Goal: Task Accomplishment & Management: Manage account settings

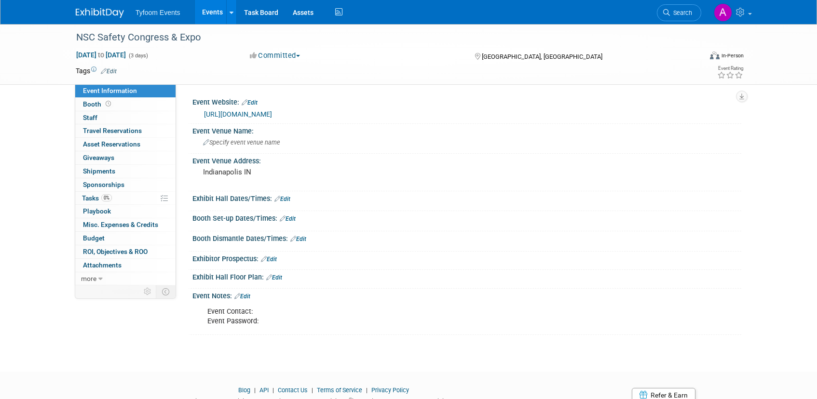
click at [206, 15] on link "Events" at bounding box center [212, 12] width 35 height 24
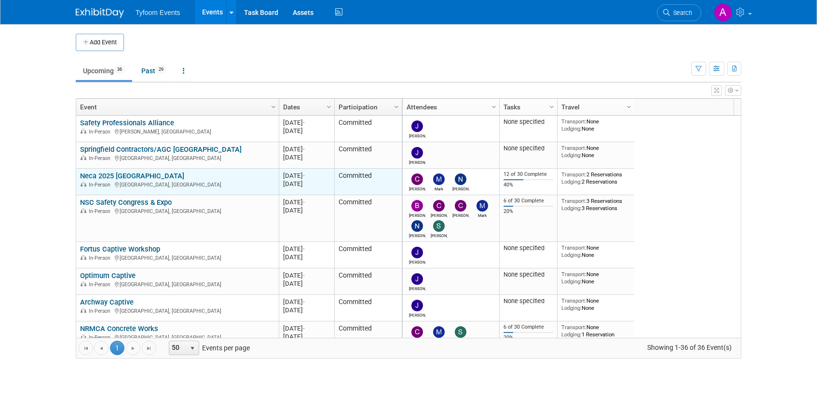
click at [111, 172] on link "Neca 2025 [GEOGRAPHIC_DATA]" at bounding box center [132, 176] width 104 height 9
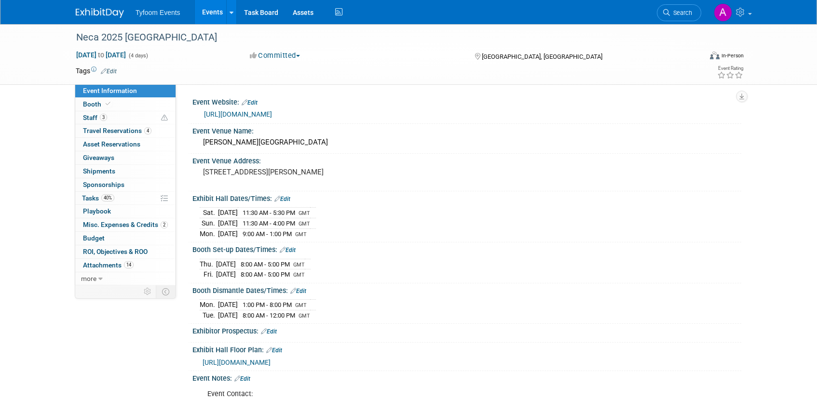
click at [208, 14] on link "Events" at bounding box center [212, 12] width 35 height 24
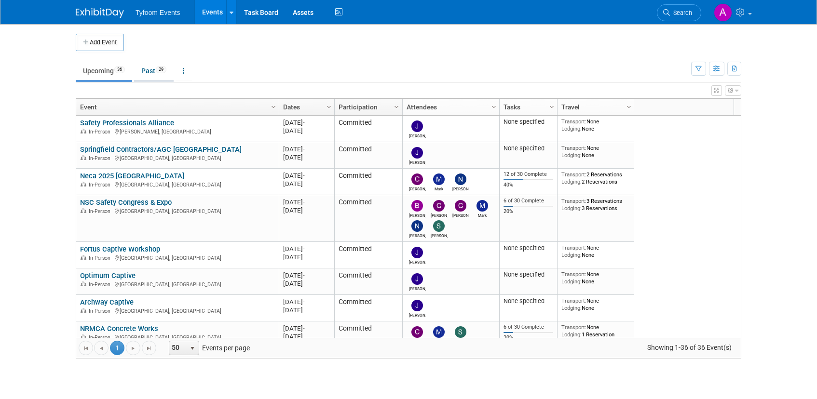
click at [155, 69] on link "Past 29" at bounding box center [154, 71] width 40 height 18
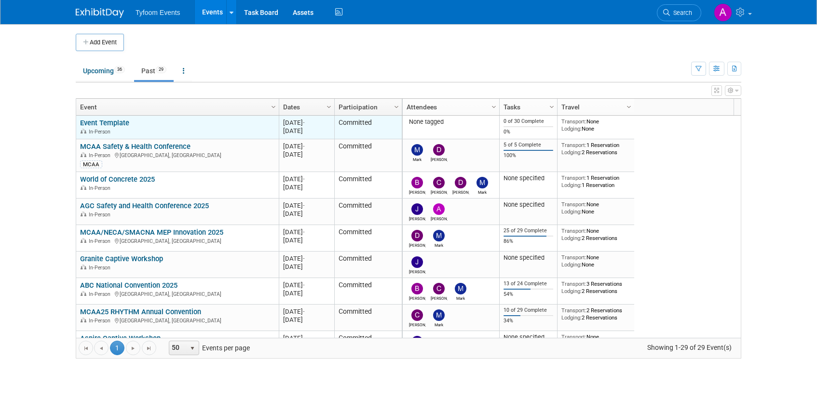
click at [105, 121] on link "Event Template" at bounding box center [104, 123] width 49 height 9
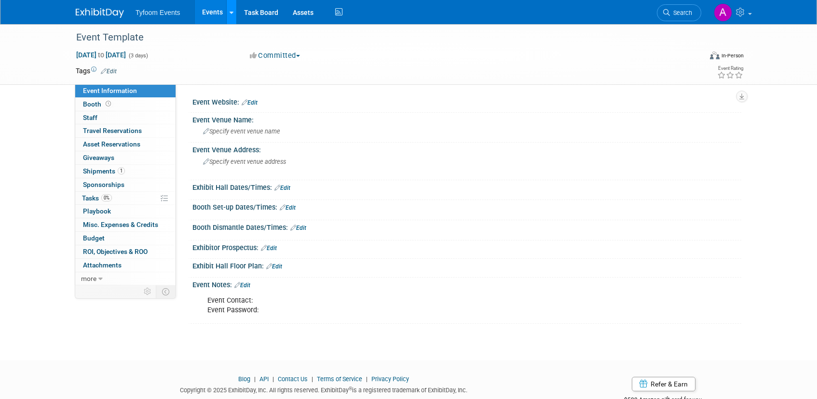
click at [228, 20] on link at bounding box center [231, 12] width 10 height 24
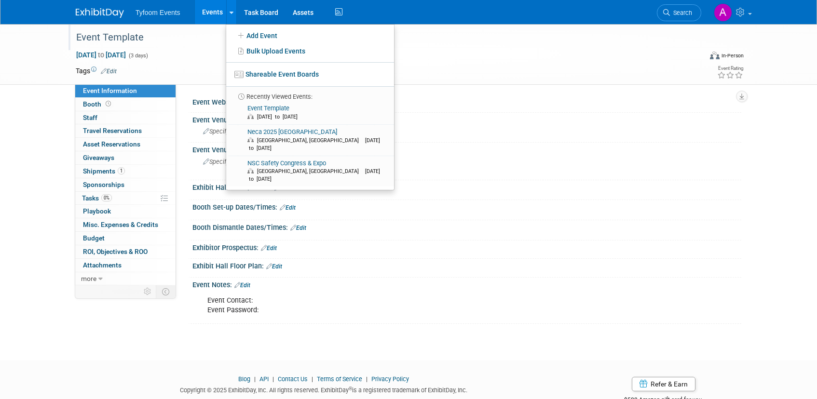
click at [206, 47] on div "Event Template" at bounding box center [383, 39] width 621 height 16
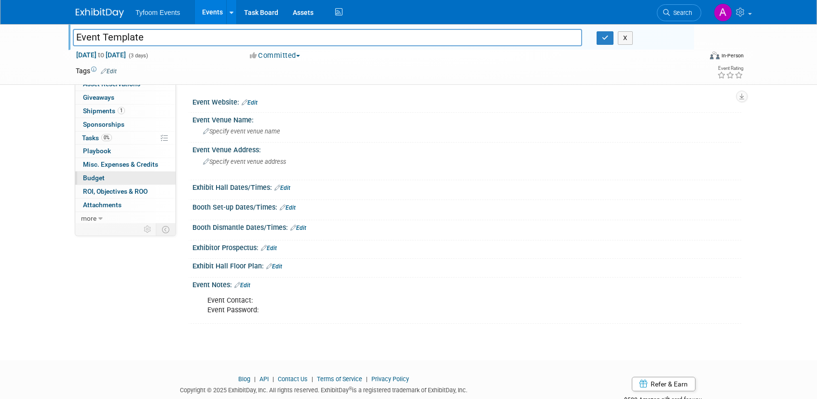
scroll to position [62, 0]
click at [99, 216] on icon at bounding box center [100, 217] width 4 height 7
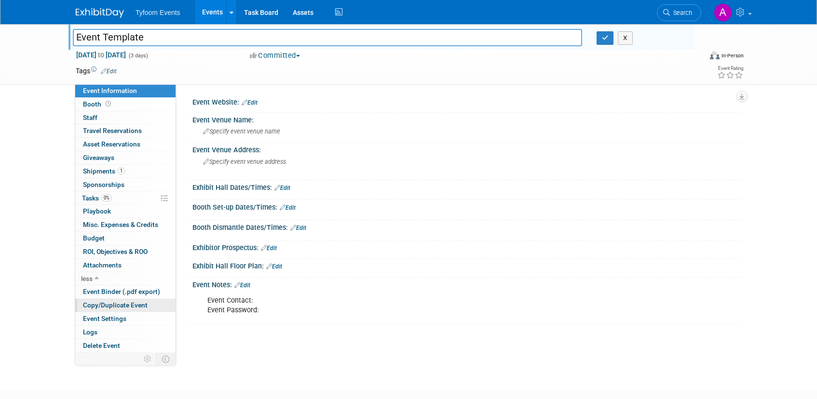
click at [126, 307] on span "Copy/Duplicate Event" at bounding box center [115, 306] width 65 height 8
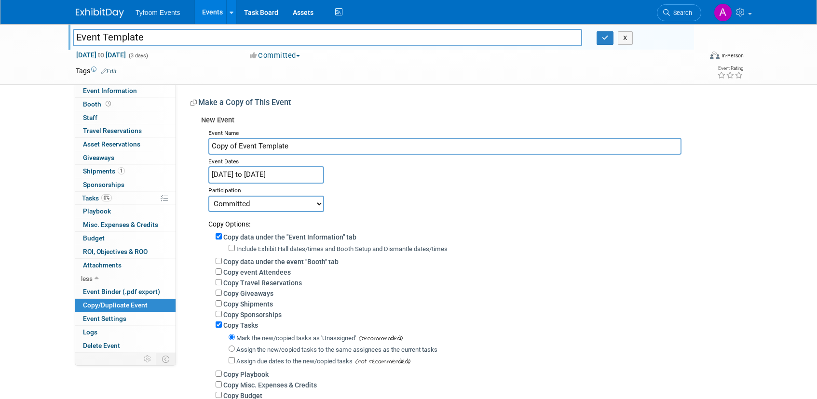
drag, startPoint x: 296, startPoint y: 146, endPoint x: 207, endPoint y: 143, distance: 89.3
click at [207, 143] on div "Event Name Copy of Event Template Event Dates Jan 1, 2025 to Jan 3, 2025 Duplic…" at bounding box center [467, 281] width 533 height 311
type input "Lunch and Learn"
click at [290, 177] on input "Jan 1, 2025 to Jan 3, 2025" at bounding box center [266, 174] width 116 height 17
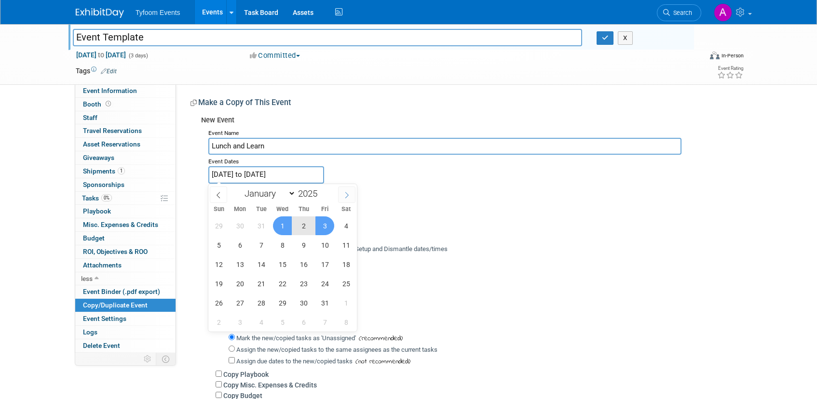
click at [347, 194] on icon at bounding box center [346, 195] width 7 height 7
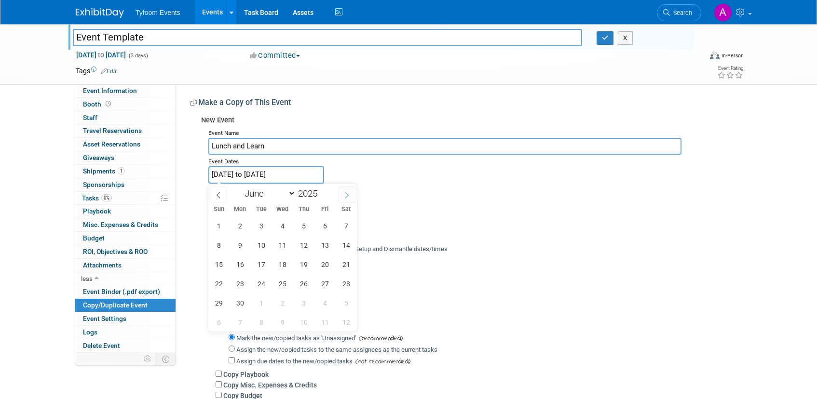
click at [347, 194] on icon at bounding box center [346, 195] width 7 height 7
select select "9"
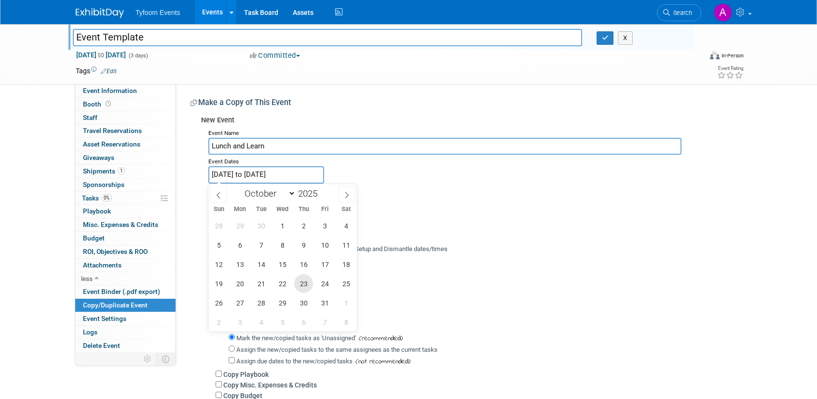
click at [301, 282] on span "23" at bounding box center [303, 283] width 19 height 19
click at [345, 282] on span "25" at bounding box center [346, 283] width 19 height 19
type input "Oct 23, 2025 to Oct 25, 2025"
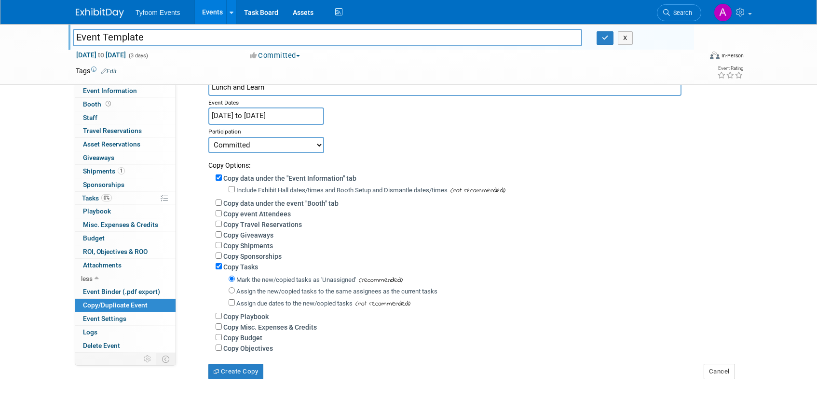
scroll to position [143, 0]
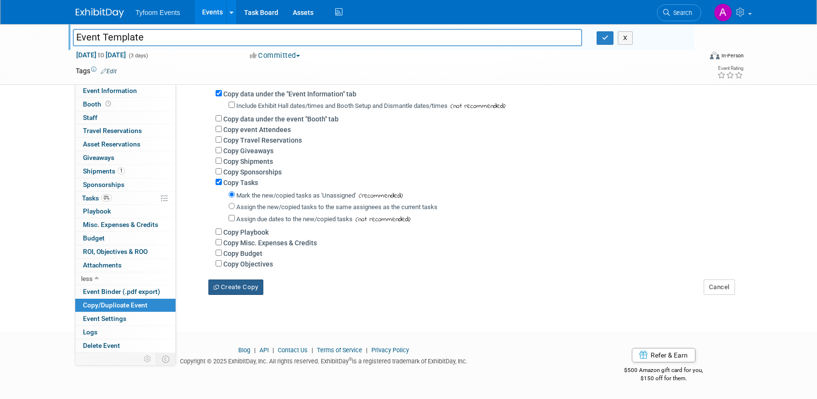
click at [255, 288] on button "Create Copy" at bounding box center [235, 287] width 55 height 15
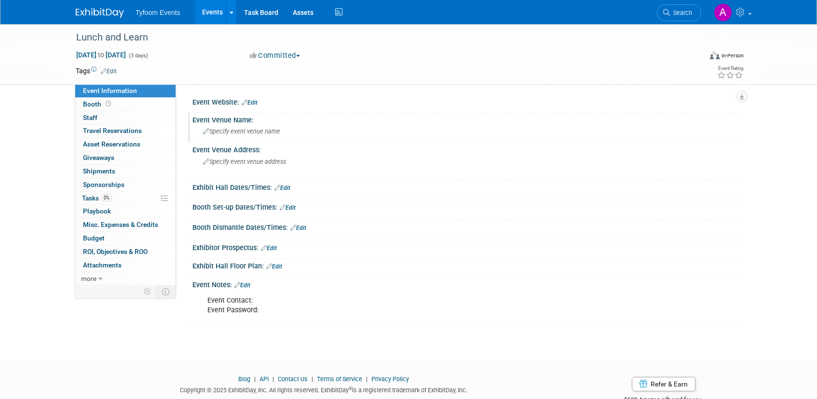
click at [220, 130] on span "Specify event venue name" at bounding box center [241, 131] width 77 height 7
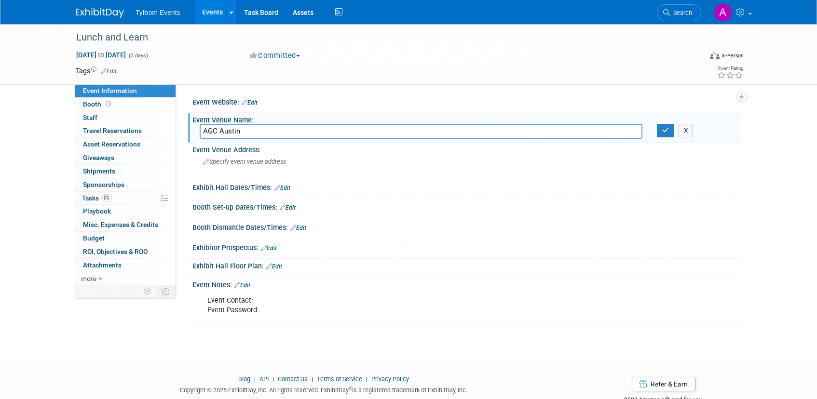
type input "AGC Austin"
click at [112, 69] on link "Edit" at bounding box center [109, 71] width 16 height 7
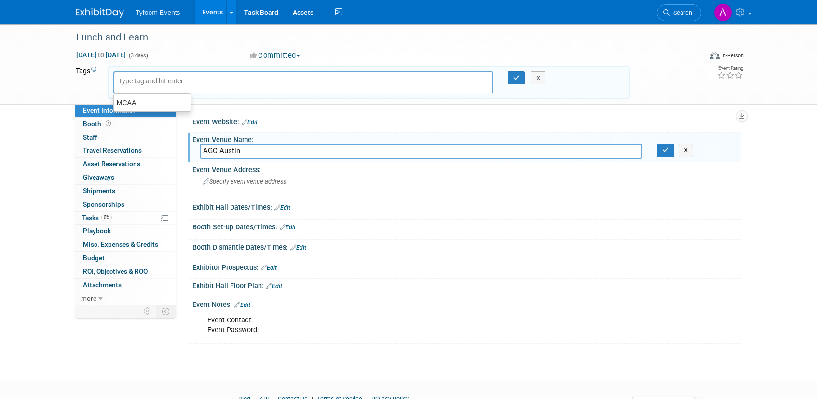
paste input "AGC Austin"
type input "AGC Austin"
click at [539, 75] on button "X" at bounding box center [538, 78] width 15 height 14
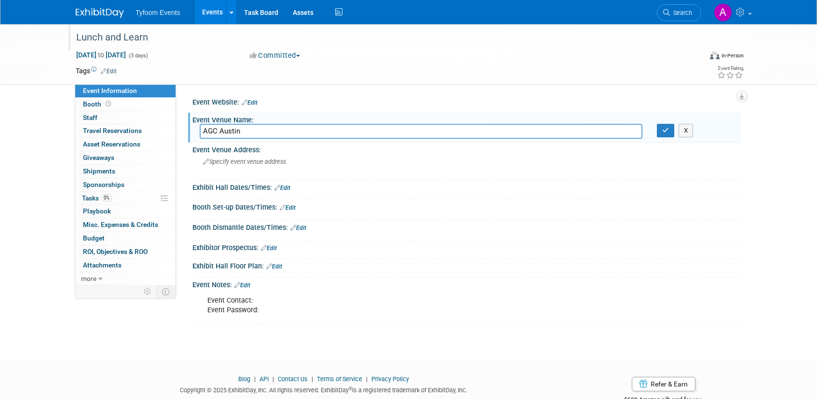
click at [97, 37] on div "Lunch and Learn" at bounding box center [380, 37] width 614 height 17
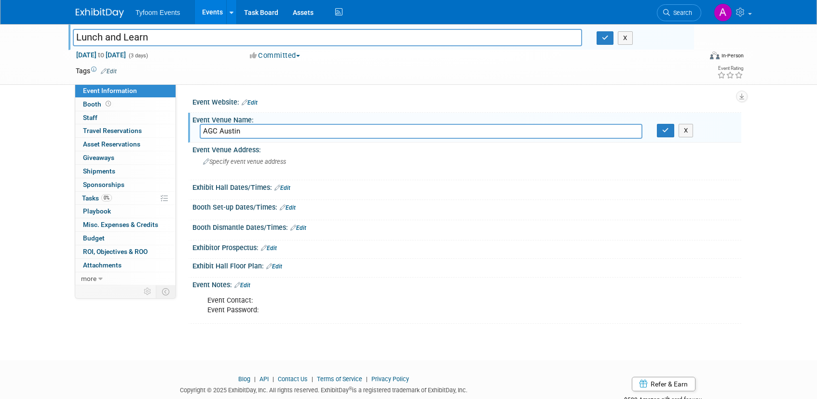
click at [76, 36] on input "Lunch and Learn" at bounding box center [327, 37] width 509 height 17
type input "AGC [PERSON_NAME] and Learn"
click at [664, 132] on icon "button" at bounding box center [665, 130] width 7 height 6
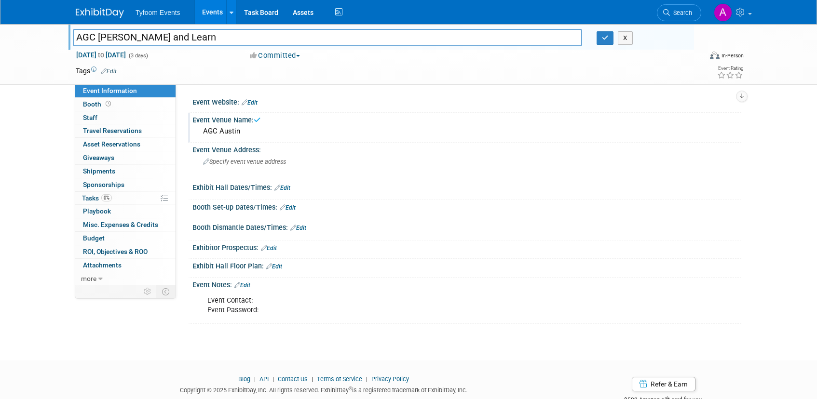
click at [264, 133] on div "AGC Austin" at bounding box center [467, 131] width 535 height 15
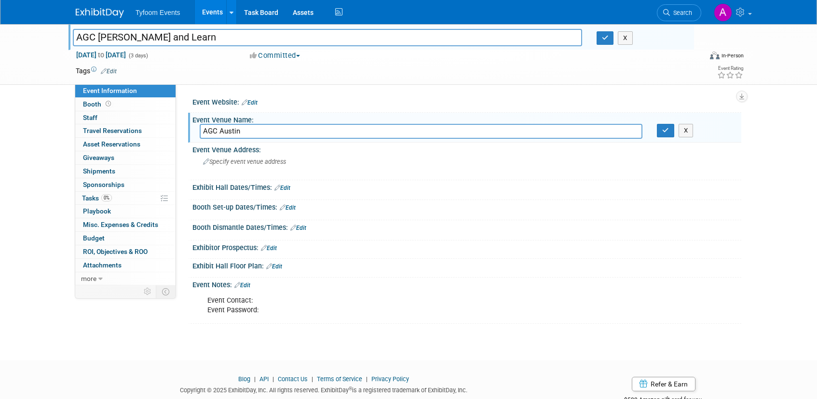
drag, startPoint x: 233, startPoint y: 128, endPoint x: 178, endPoint y: 129, distance: 54.5
click at [178, 129] on div "Event Website: Edit Event Venue Name: AGC Austin AGC Austin X Event Venue Addre…" at bounding box center [458, 184] width 565 height 201
paste input "Austin Chapter AGC"
type input "Austin Chapter AGC"
click at [666, 132] on icon "button" at bounding box center [665, 130] width 7 height 6
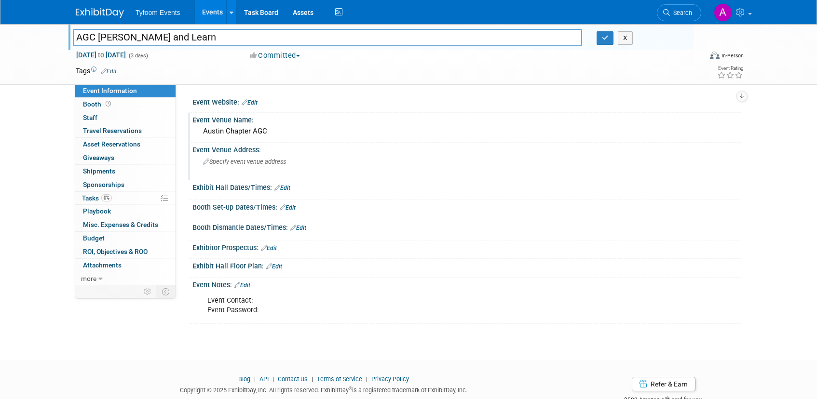
click at [260, 157] on div "Specify event venue address" at bounding box center [307, 165] width 214 height 22
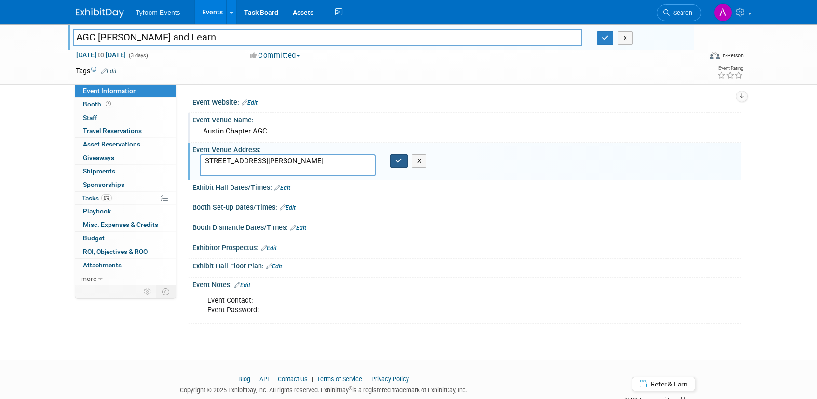
type textarea "609 S. Lamar | Austin, TX 78704"
click at [399, 160] on icon "button" at bounding box center [399, 161] width 7 height 6
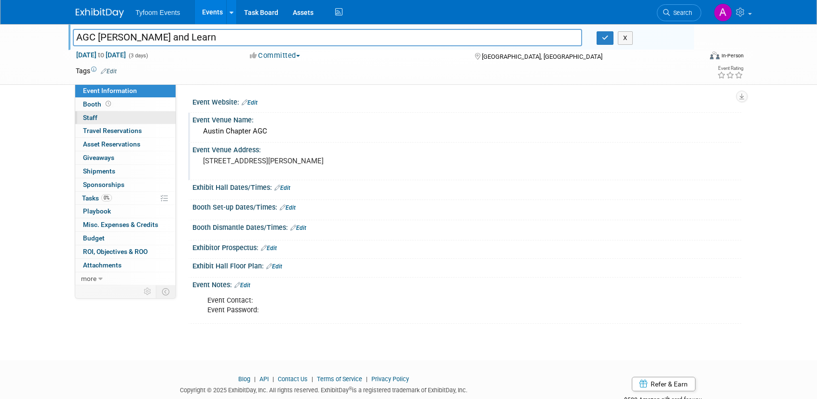
click at [88, 117] on span "Staff 0" at bounding box center [90, 118] width 14 height 8
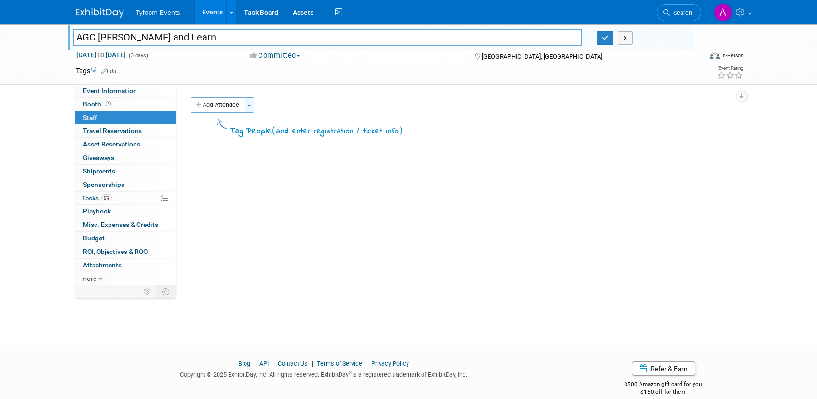
click at [249, 109] on button "Toggle Dropdown" at bounding box center [250, 104] width 10 height 15
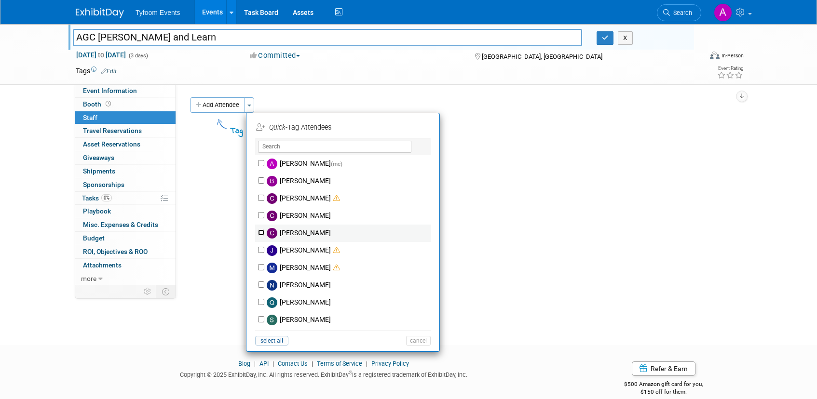
click at [261, 233] on input "[PERSON_NAME]" at bounding box center [261, 233] width 6 height 6
checkbox input "true"
click at [262, 319] on input "[PERSON_NAME]" at bounding box center [261, 319] width 6 height 6
checkbox input "true"
click at [420, 127] on button "Apply" at bounding box center [414, 128] width 29 height 14
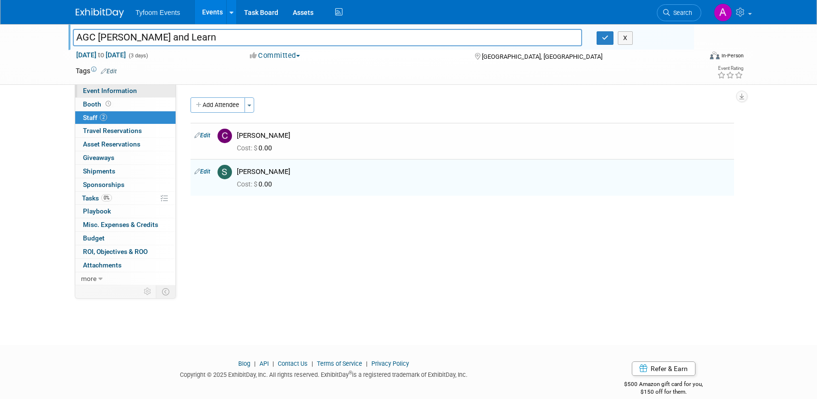
click at [115, 91] on span "Event Information" at bounding box center [110, 91] width 54 height 8
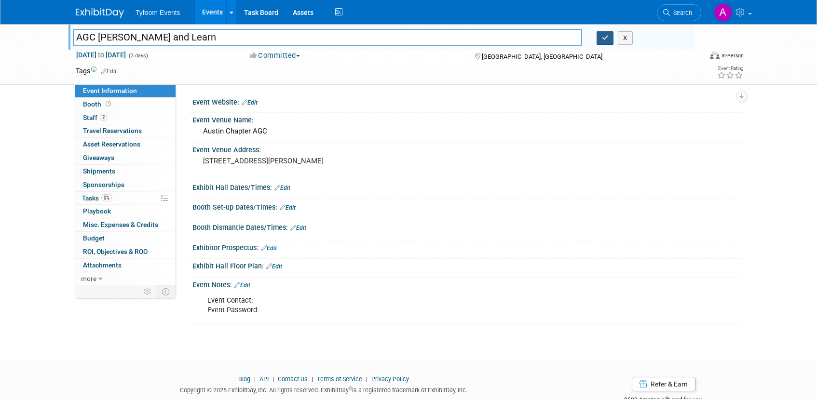
click at [605, 39] on icon "button" at bounding box center [605, 38] width 7 height 6
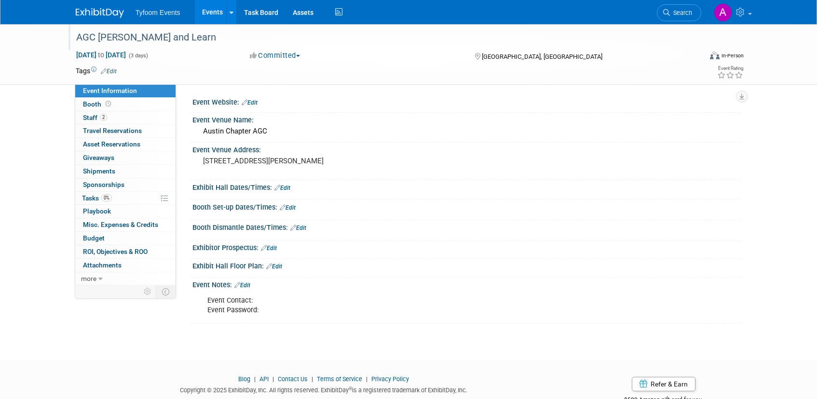
click at [204, 13] on link "Events" at bounding box center [212, 12] width 35 height 24
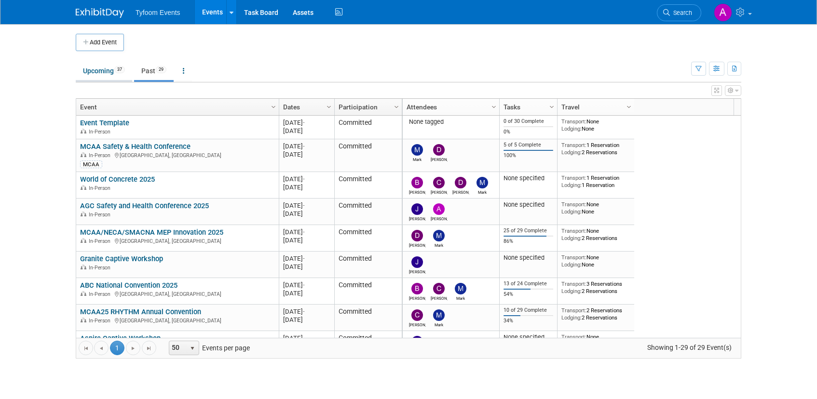
click at [99, 73] on link "Upcoming 37" at bounding box center [104, 71] width 56 height 18
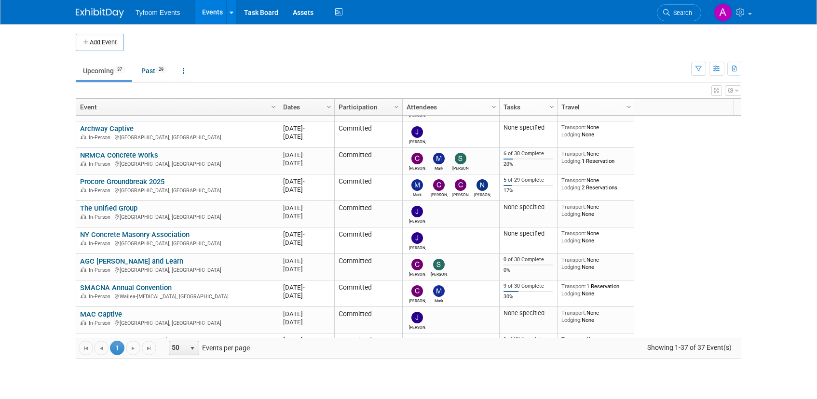
scroll to position [116, 0]
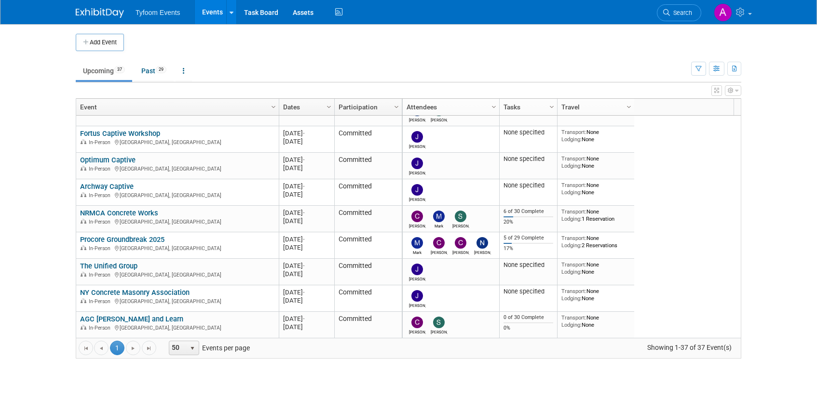
click at [212, 18] on link "Events" at bounding box center [212, 12] width 35 height 24
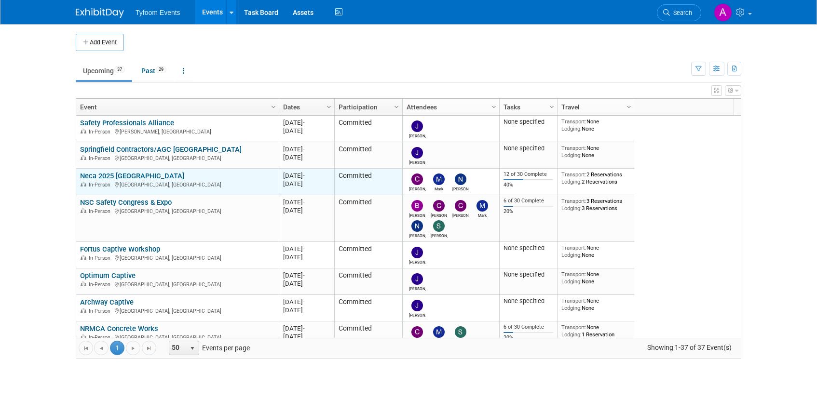
click at [116, 175] on link "Neca 2025 [GEOGRAPHIC_DATA]" at bounding box center [132, 176] width 104 height 9
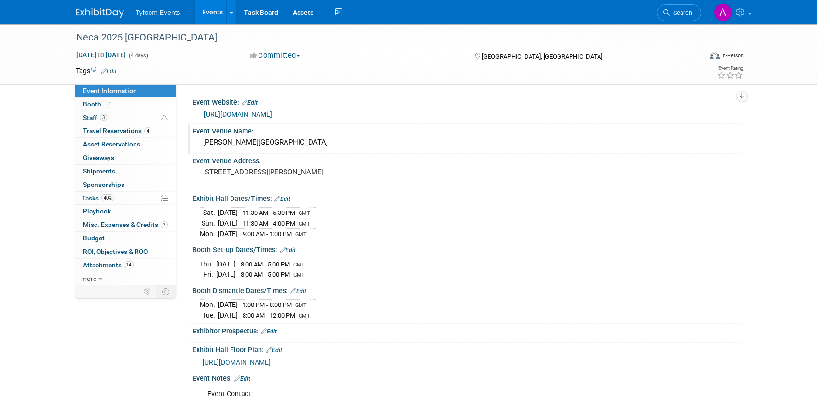
click at [410, 146] on div "[PERSON_NAME][GEOGRAPHIC_DATA]" at bounding box center [467, 142] width 535 height 15
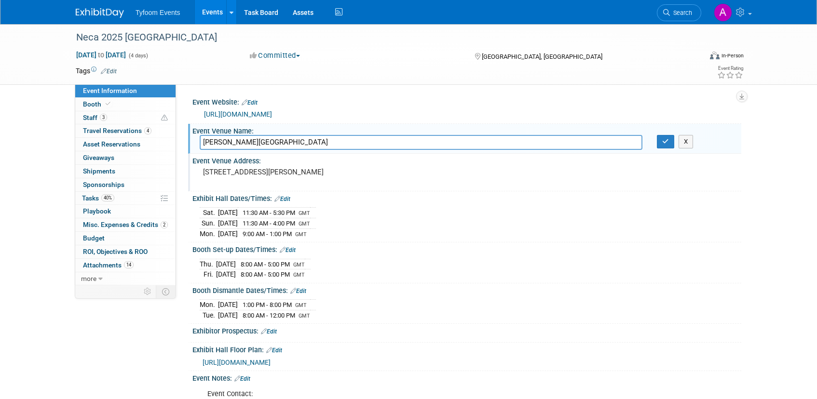
click at [400, 180] on div "[STREET_ADDRESS][PERSON_NAME]" at bounding box center [307, 176] width 214 height 22
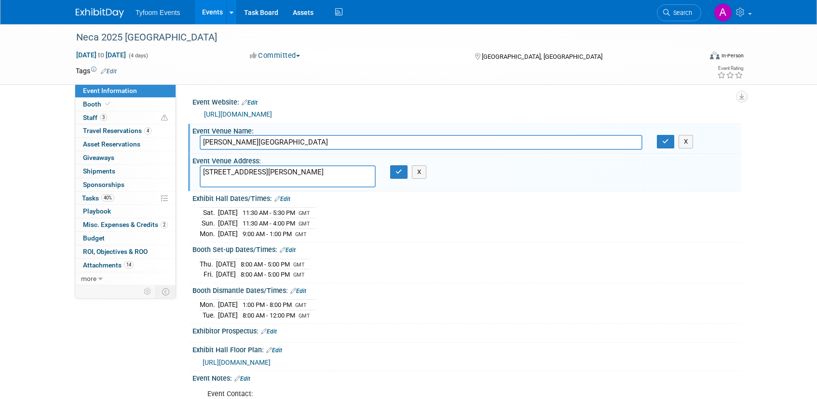
click at [328, 142] on input "[PERSON_NAME][GEOGRAPHIC_DATA]" at bounding box center [421, 142] width 443 height 15
drag, startPoint x: 326, startPoint y: 141, endPoint x: 205, endPoint y: 142, distance: 121.1
click at [205, 142] on input "[PERSON_NAME][GEOGRAPHIC_DATA]" at bounding box center [421, 142] width 443 height 15
click at [669, 145] on button "button" at bounding box center [665, 142] width 17 height 14
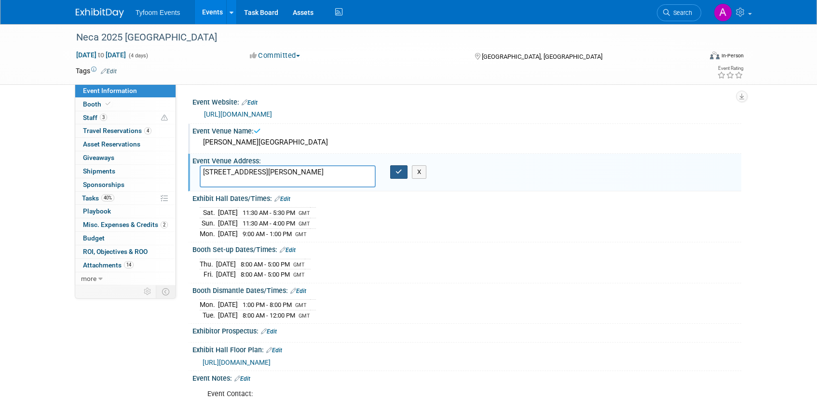
click at [396, 172] on icon "button" at bounding box center [399, 172] width 7 height 6
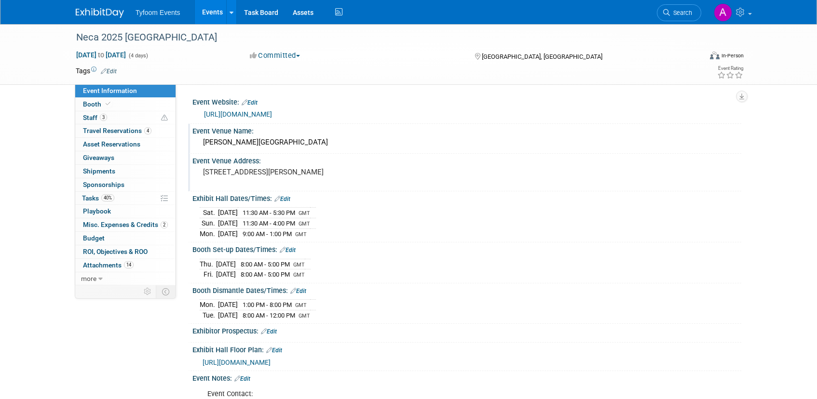
click at [209, 16] on link "Events" at bounding box center [212, 12] width 35 height 24
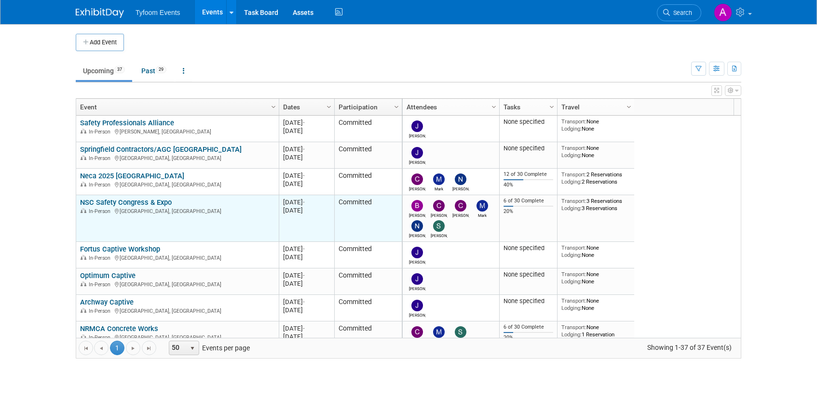
click at [121, 197] on td "NSC Safety Congress & Expo NSC Safety Congress & Expo In-Person Denver, CO" at bounding box center [177, 218] width 203 height 47
click at [121, 202] on link "NSC Safety Congress & Expo" at bounding box center [126, 202] width 92 height 9
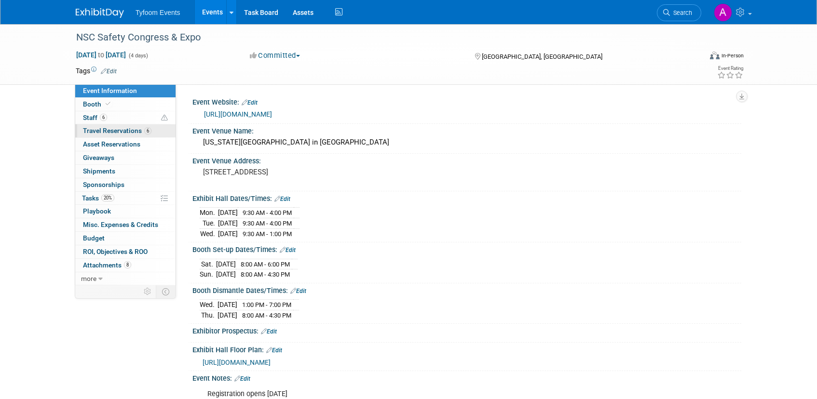
click at [114, 130] on span "Travel Reservations 6" at bounding box center [117, 131] width 69 height 8
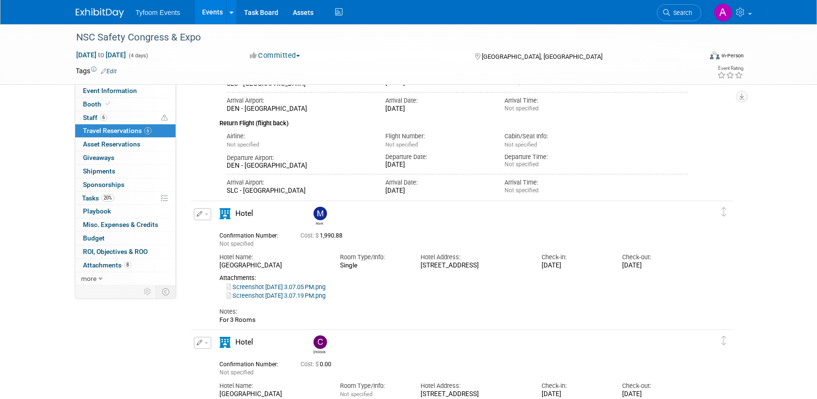
scroll to position [570, 0]
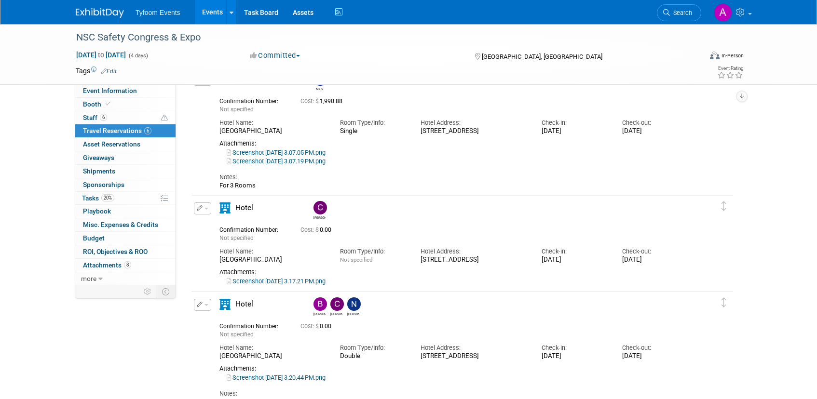
click at [313, 281] on link "Screenshot 2025-09-02 at 3.17.21 PM.png" at bounding box center [276, 281] width 99 height 7
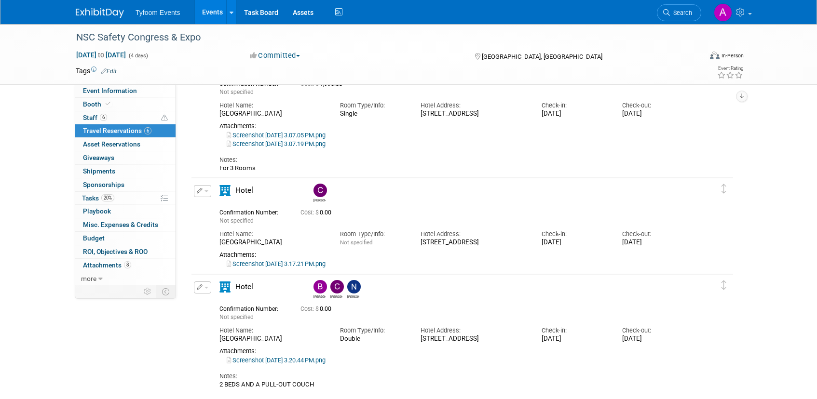
scroll to position [686, 0]
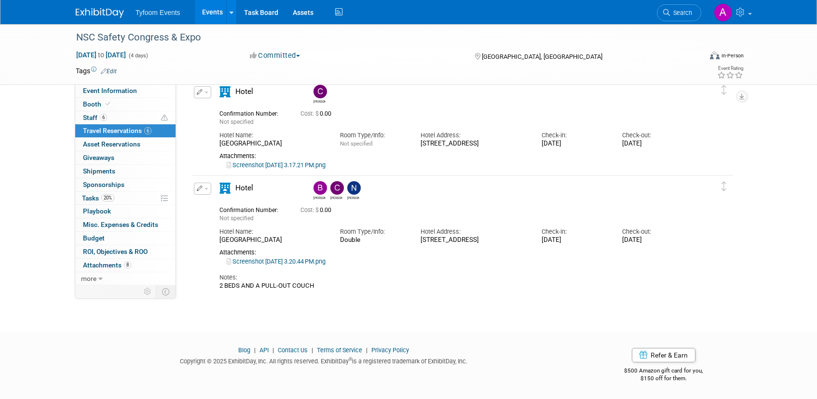
click at [312, 263] on link "Screenshot 2025-09-02 at 3.20.44 PM.png" at bounding box center [276, 261] width 99 height 7
click at [293, 259] on link "Screenshot 2025-09-02 at 3.20.44 PM.png" at bounding box center [276, 261] width 99 height 7
click at [295, 164] on link "Screenshot 2025-09-02 at 3.17.21 PM.png" at bounding box center [276, 165] width 99 height 7
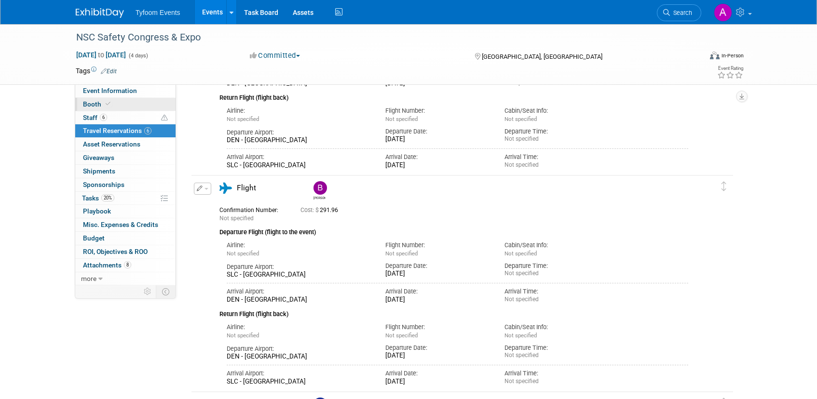
scroll to position [244, 0]
click at [122, 92] on span "Event Information" at bounding box center [110, 91] width 54 height 8
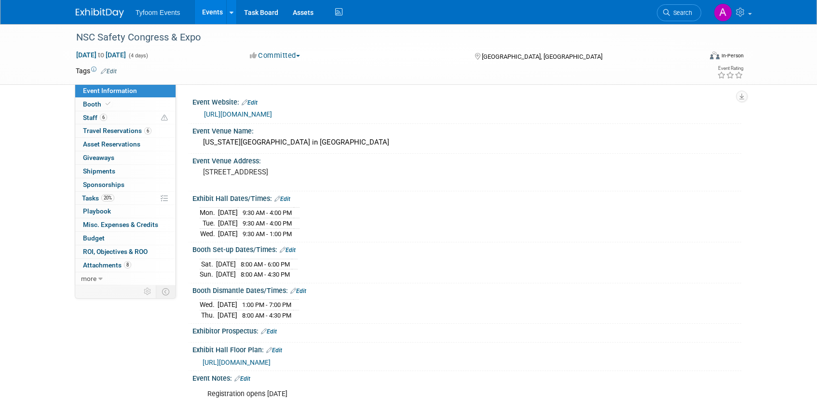
click at [208, 17] on link "Events" at bounding box center [212, 12] width 35 height 24
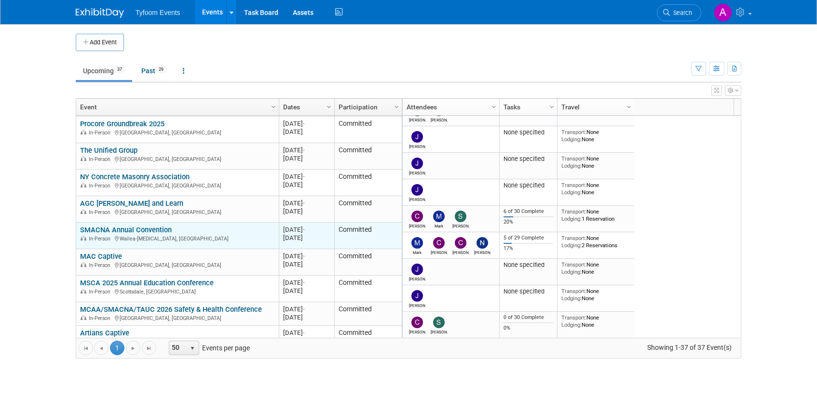
scroll to position [116, 0]
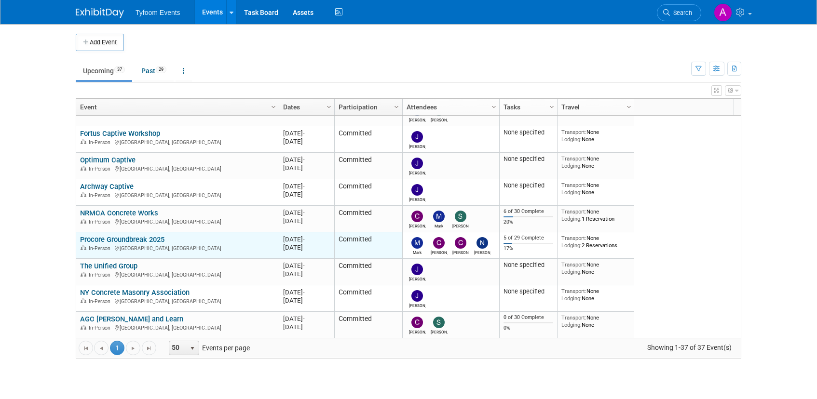
click at [113, 241] on link "Procore Groundbreak 2025" at bounding box center [122, 239] width 84 height 9
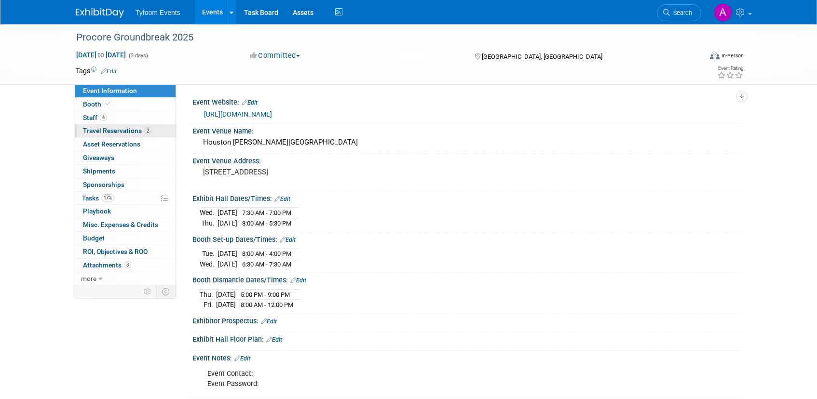
click at [112, 129] on span "Travel Reservations 2" at bounding box center [117, 131] width 69 height 8
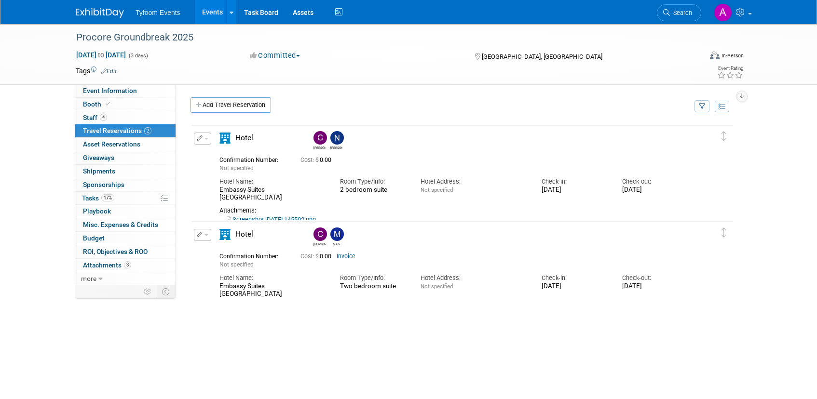
click at [207, 12] on link "Events" at bounding box center [212, 12] width 35 height 24
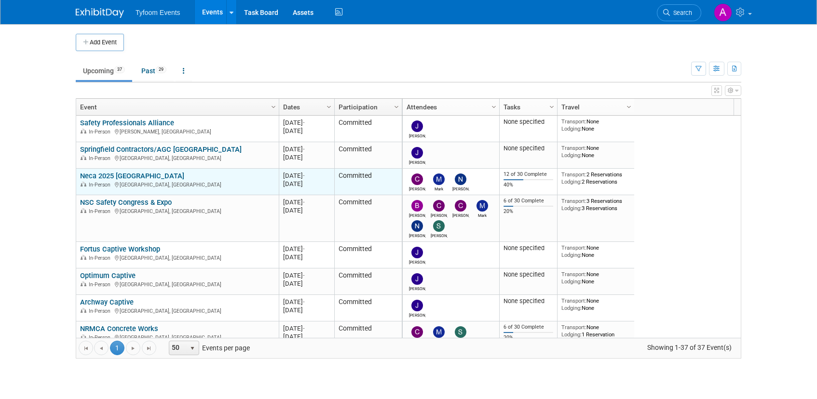
click at [112, 178] on link "Neca 2025 [GEOGRAPHIC_DATA]" at bounding box center [132, 176] width 104 height 9
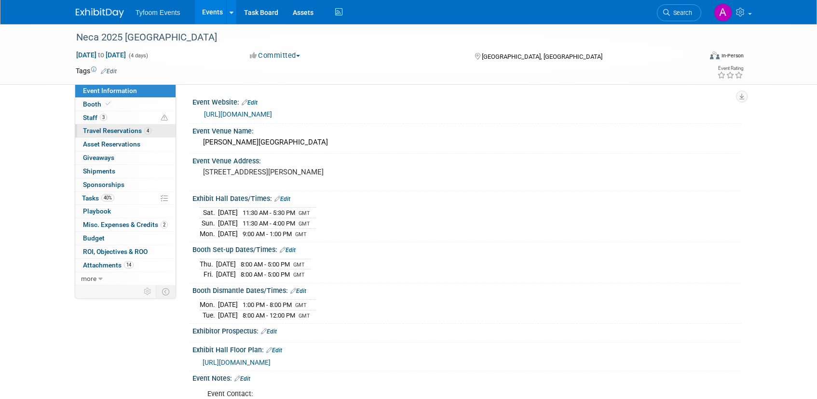
click at [109, 131] on span "Travel Reservations 4" at bounding box center [117, 131] width 69 height 8
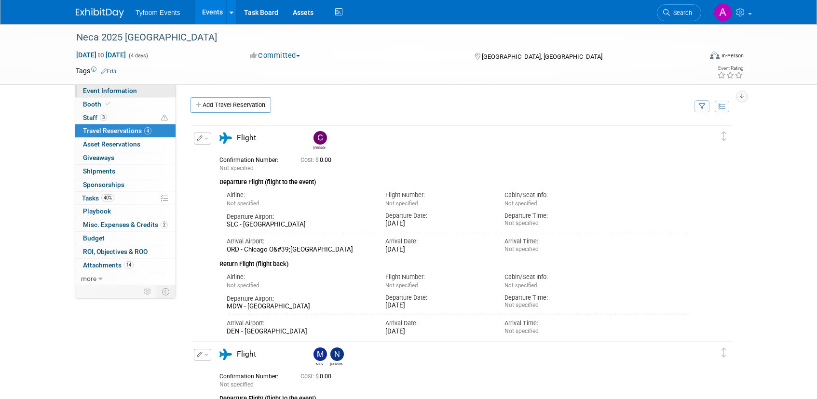
click at [116, 95] on link "Event Information" at bounding box center [125, 90] width 100 height 13
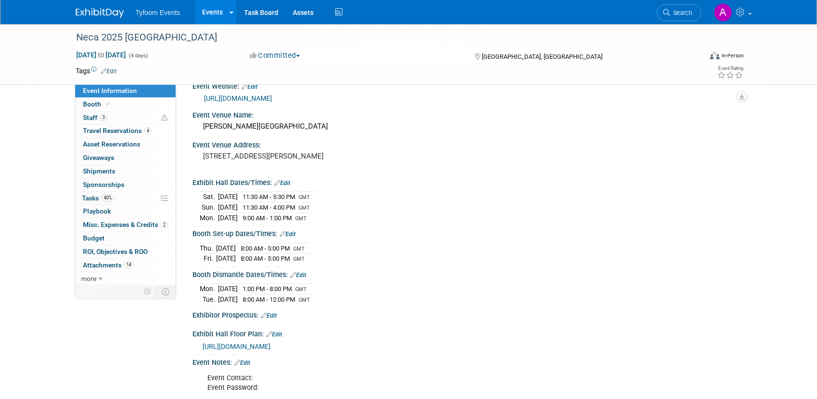
scroll to position [74, 0]
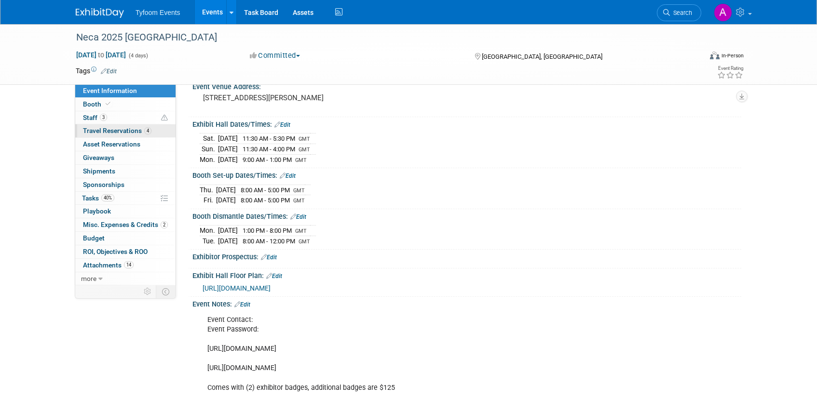
click at [118, 131] on span "Travel Reservations 4" at bounding box center [117, 131] width 69 height 8
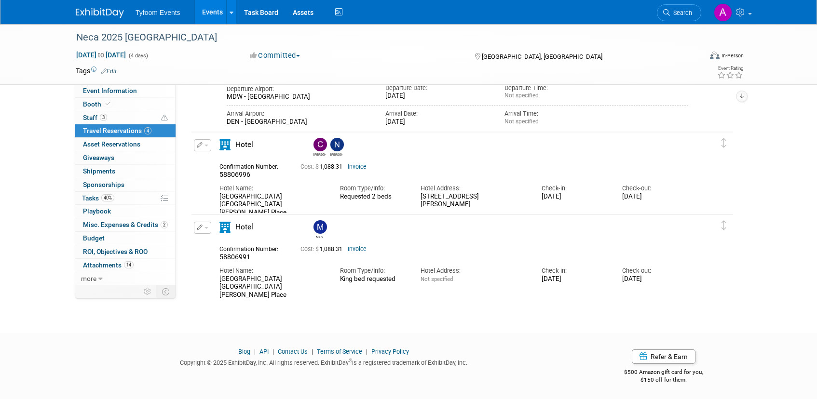
scroll to position [428, 0]
click at [363, 165] on link "Invoice" at bounding box center [357, 165] width 19 height 7
drag, startPoint x: 271, startPoint y: 203, endPoint x: 219, endPoint y: 197, distance: 52.5
click at [219, 197] on div "Hotel Name: Hilton Garden Inn Chicago McCormick Place" at bounding box center [272, 197] width 121 height 38
copy div "Hilton Garden Inn Chicago McCormick Place"
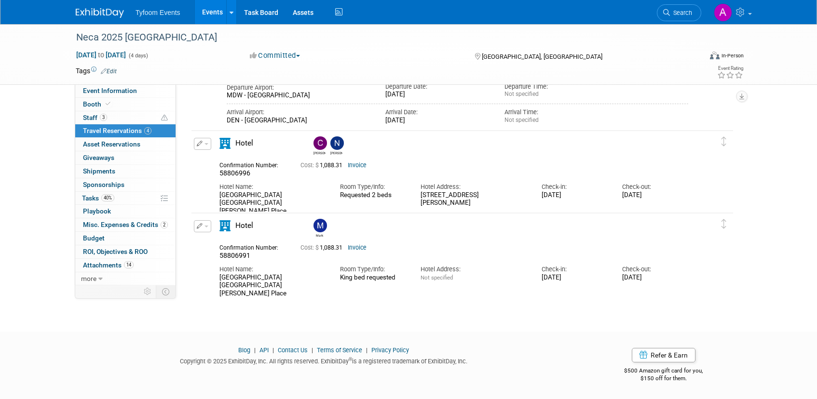
click at [263, 280] on div "Hilton Garden Inn Chicago McCormick Place" at bounding box center [272, 286] width 106 height 24
drag, startPoint x: 279, startPoint y: 288, endPoint x: 207, endPoint y: 275, distance: 73.1
click at [207, 275] on div "Edit Reservation Mark 58806991" at bounding box center [455, 259] width 527 height 78
copy div "Hilton Garden Inn Chicago McCormick Place"
click at [97, 103] on span "Booth" at bounding box center [97, 104] width 29 height 8
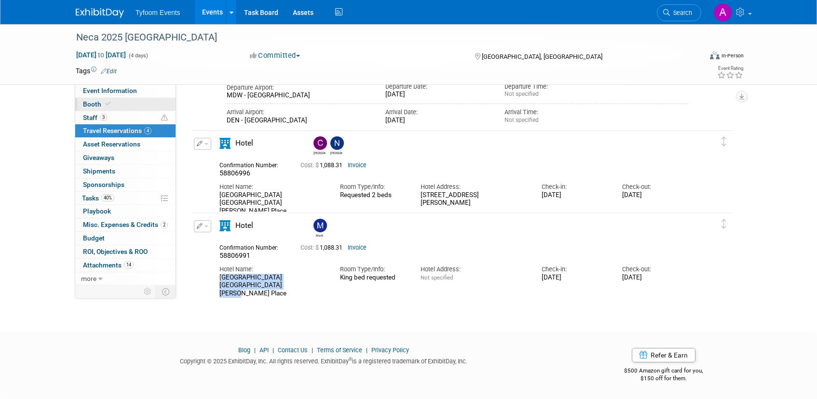
scroll to position [0, 0]
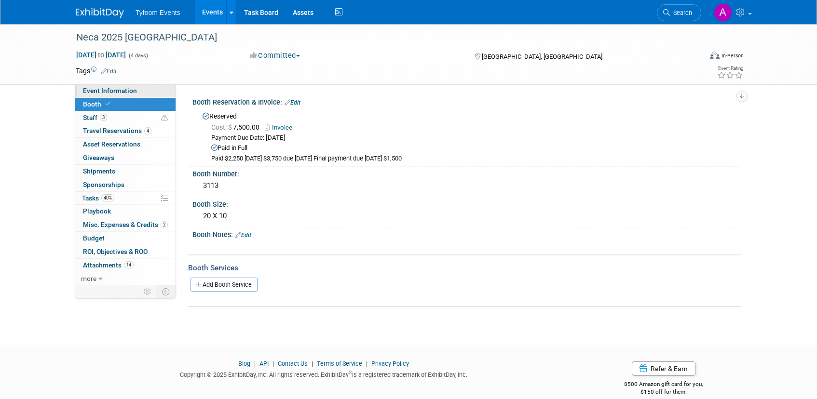
click at [113, 88] on span "Event Information" at bounding box center [110, 91] width 54 height 8
